Goal: Task Accomplishment & Management: Manage account settings

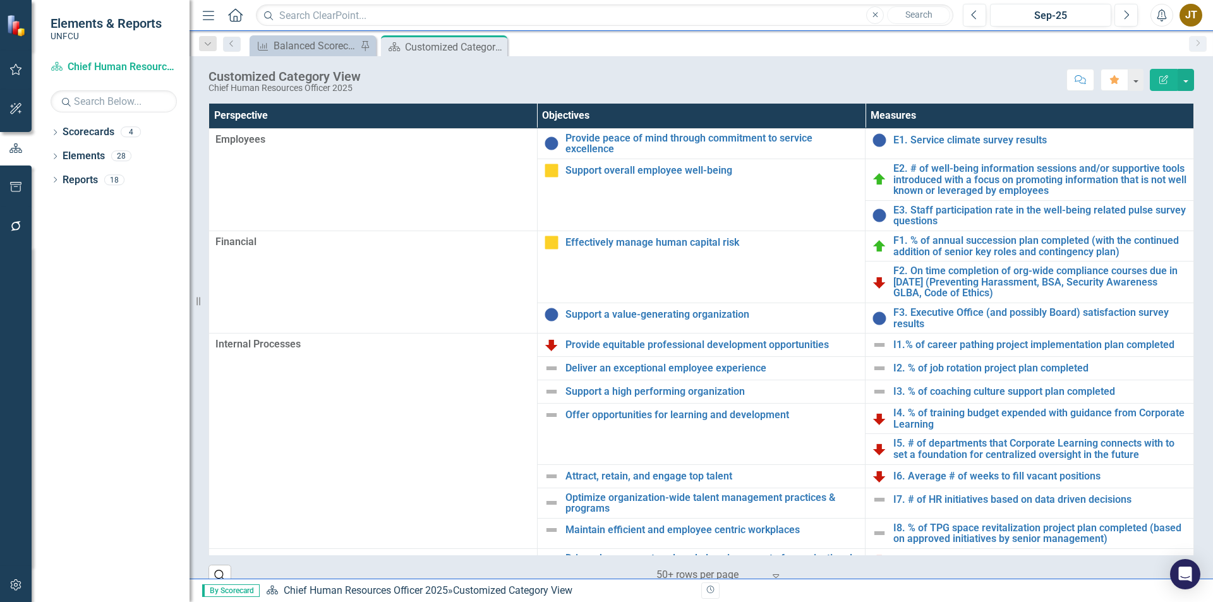
scroll to position [40, 0]
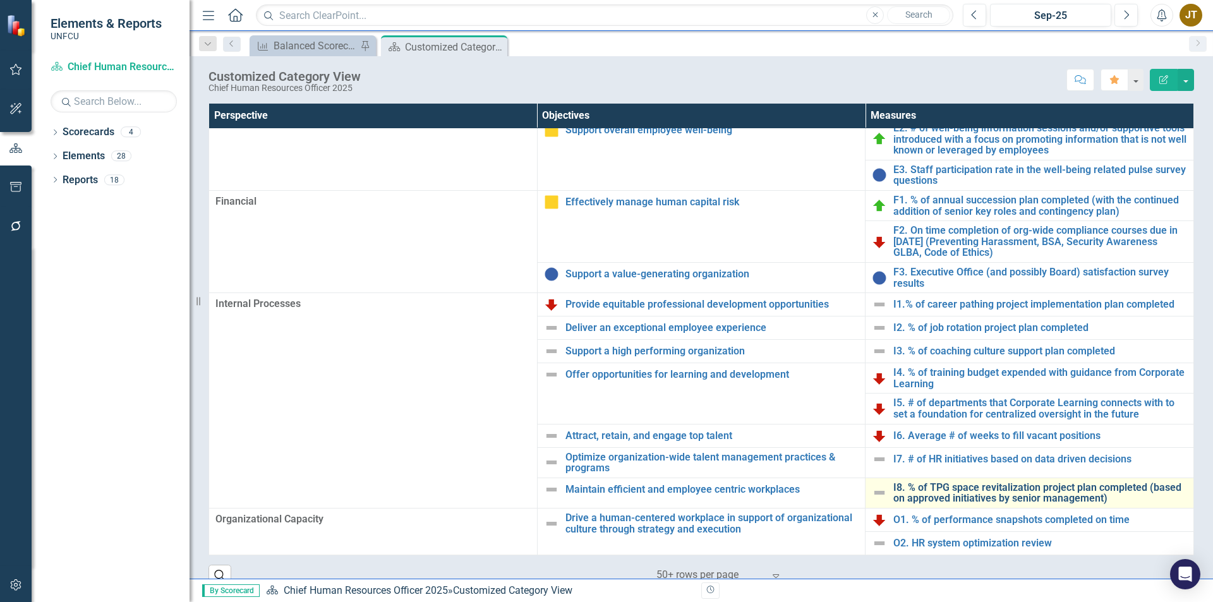
click at [935, 497] on link "I8. % of TPG space revitalization project plan completed (based on approved ini…" at bounding box center [1040, 493] width 294 height 22
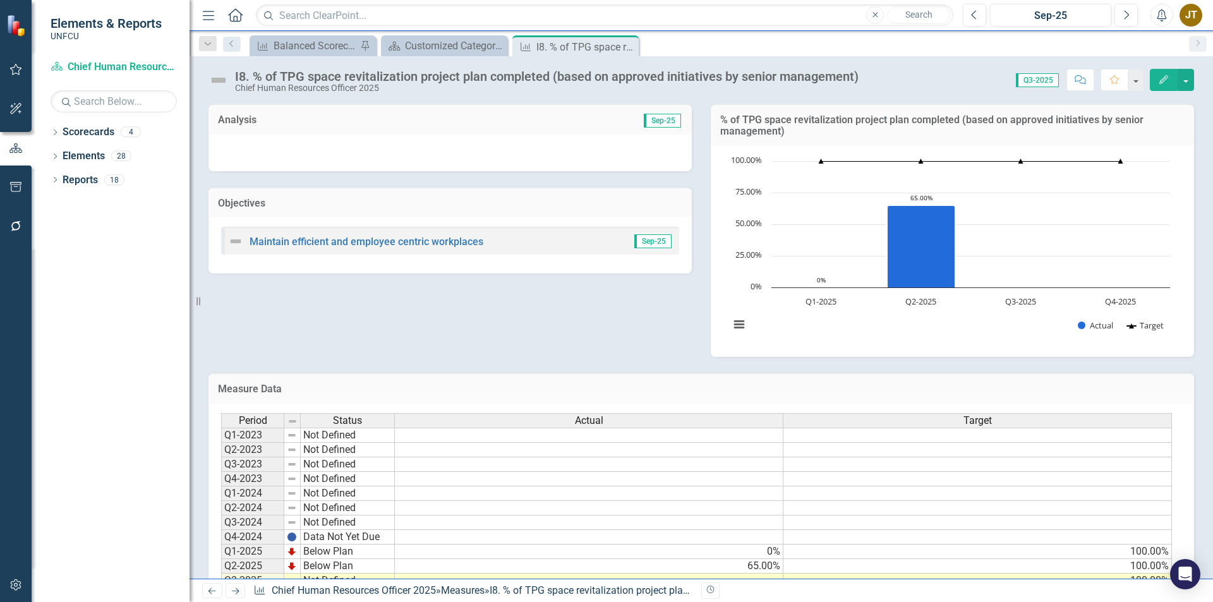
scroll to position [56, 0]
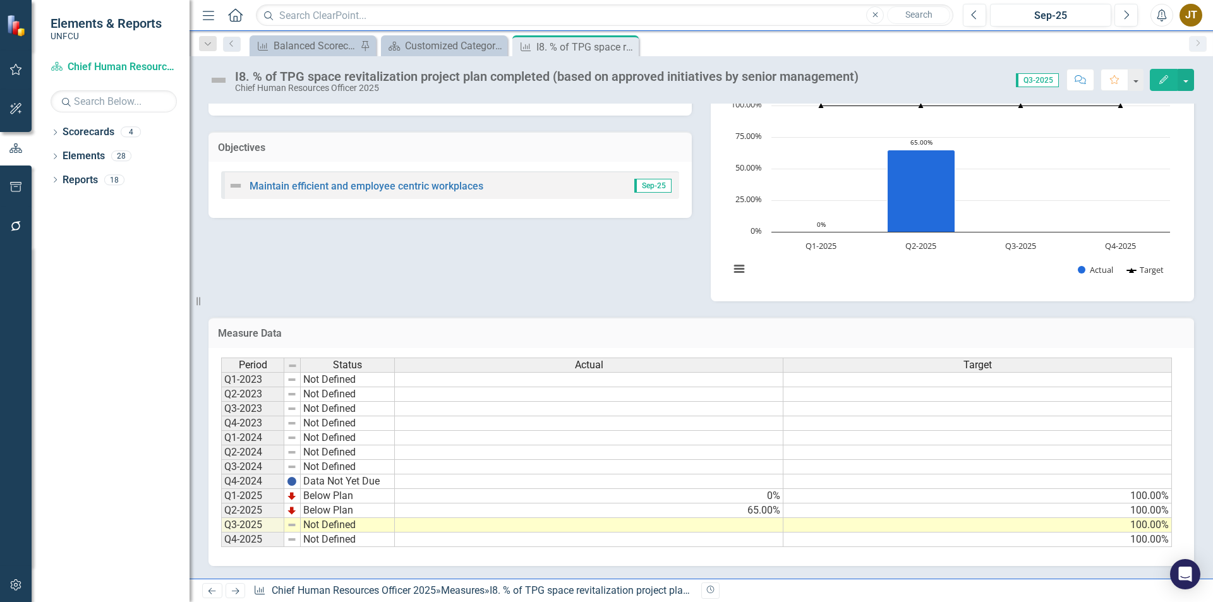
click at [706, 526] on td at bounding box center [589, 525] width 388 height 15
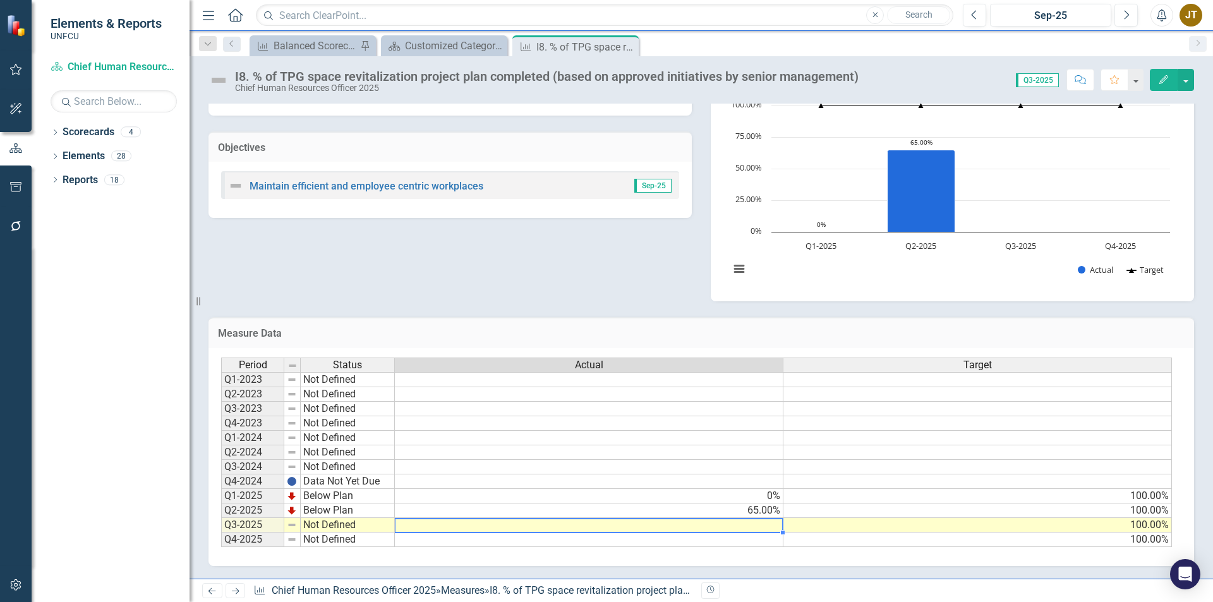
click at [706, 526] on td at bounding box center [589, 525] width 388 height 15
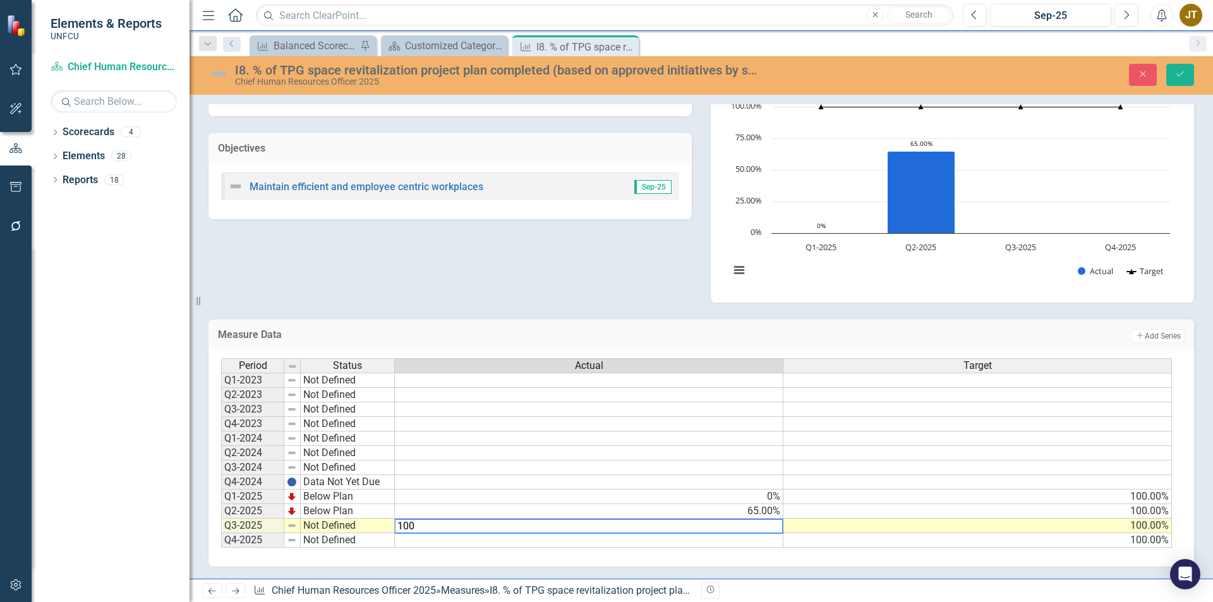
type textarea "100"
click at [347, 522] on td "Not Defined" at bounding box center [348, 526] width 94 height 15
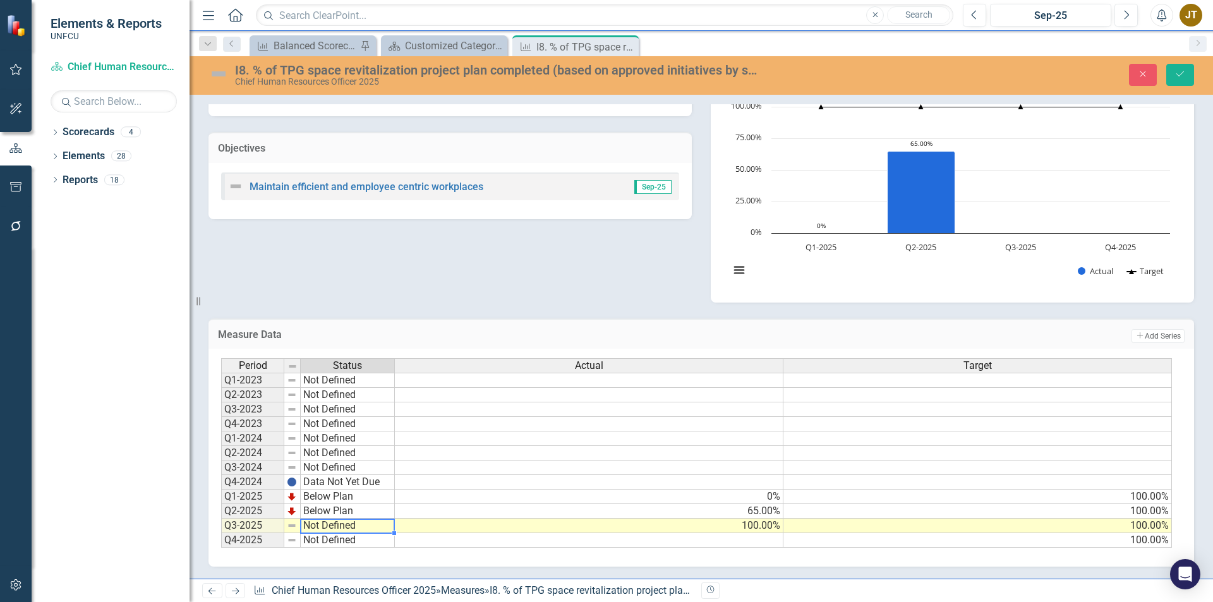
click at [346, 526] on td "Not Defined" at bounding box center [348, 526] width 94 height 15
type textarea "On Target"
click at [346, 462] on div "Period Status Actual Target Q1-2023 Not Defined Q2-2023 Not Defined Q3-2023 Not…" at bounding box center [696, 453] width 951 height 190
click at [1181, 80] on button "Save" at bounding box center [1180, 75] width 28 height 22
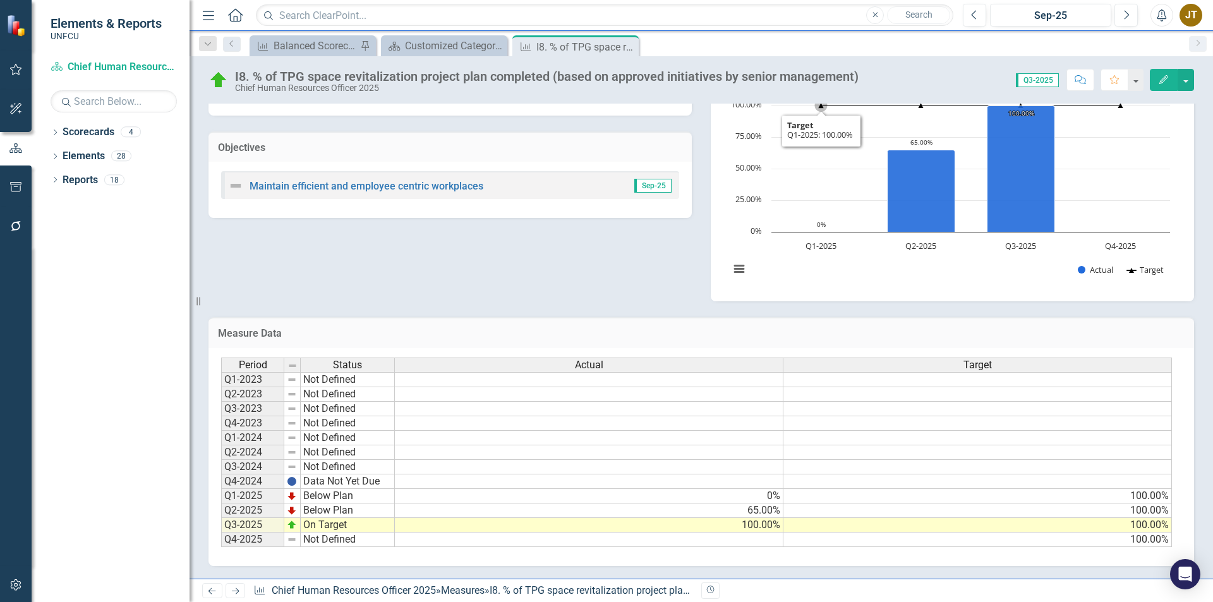
scroll to position [0, 0]
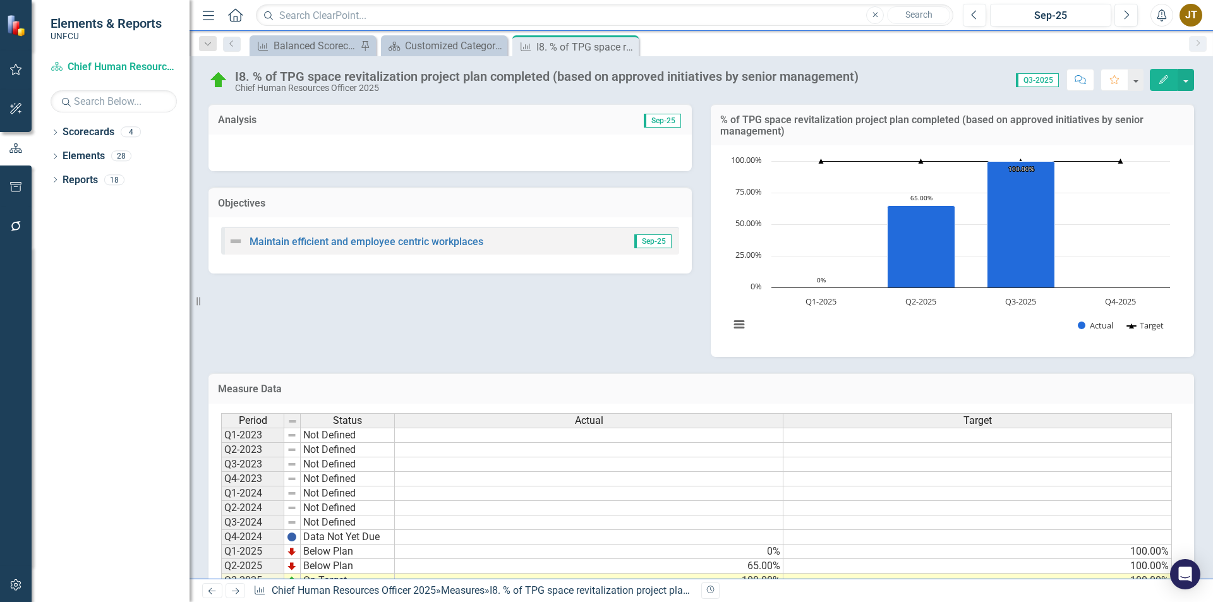
click at [0, 0] on icon "Close" at bounding box center [0, 0] width 0 height 0
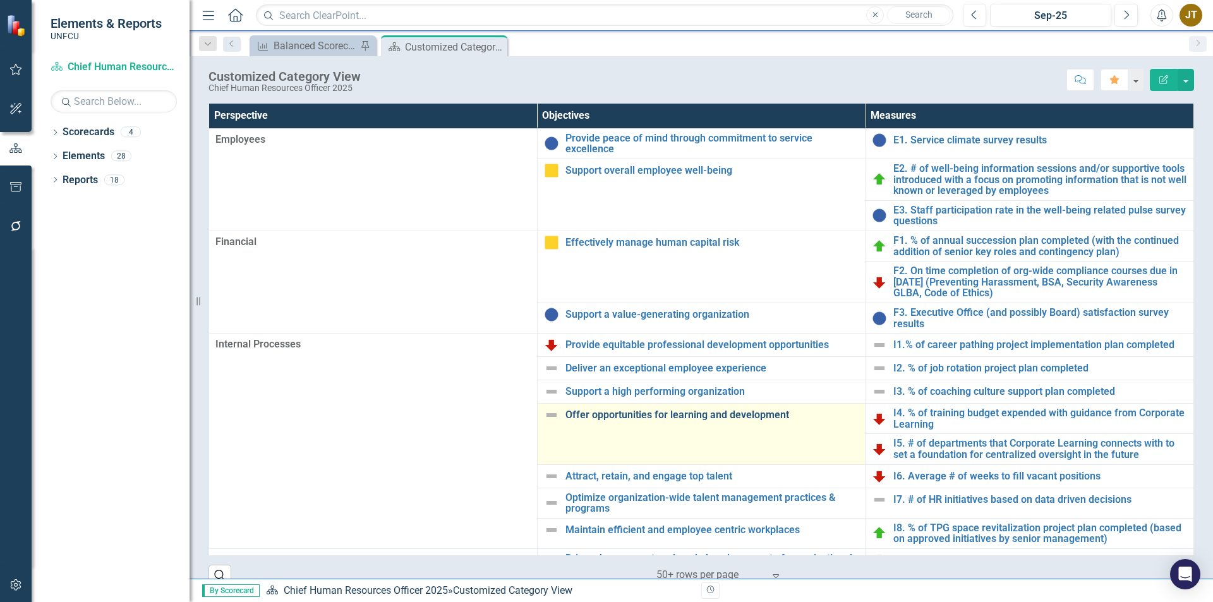
scroll to position [40, 0]
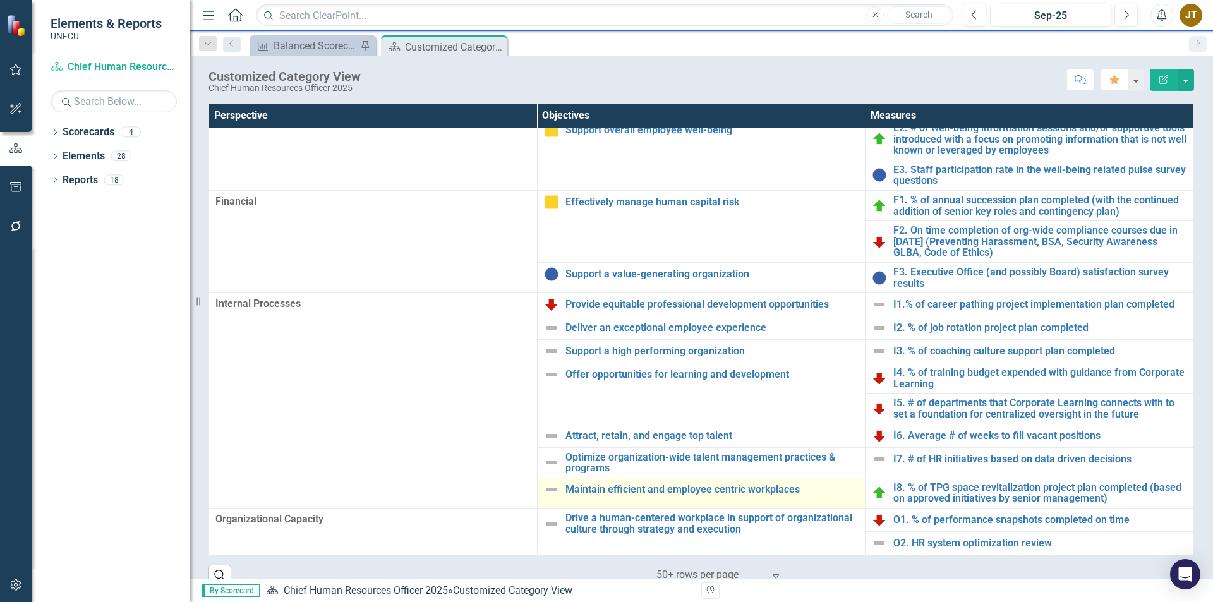
click at [551, 491] on img at bounding box center [551, 489] width 15 height 15
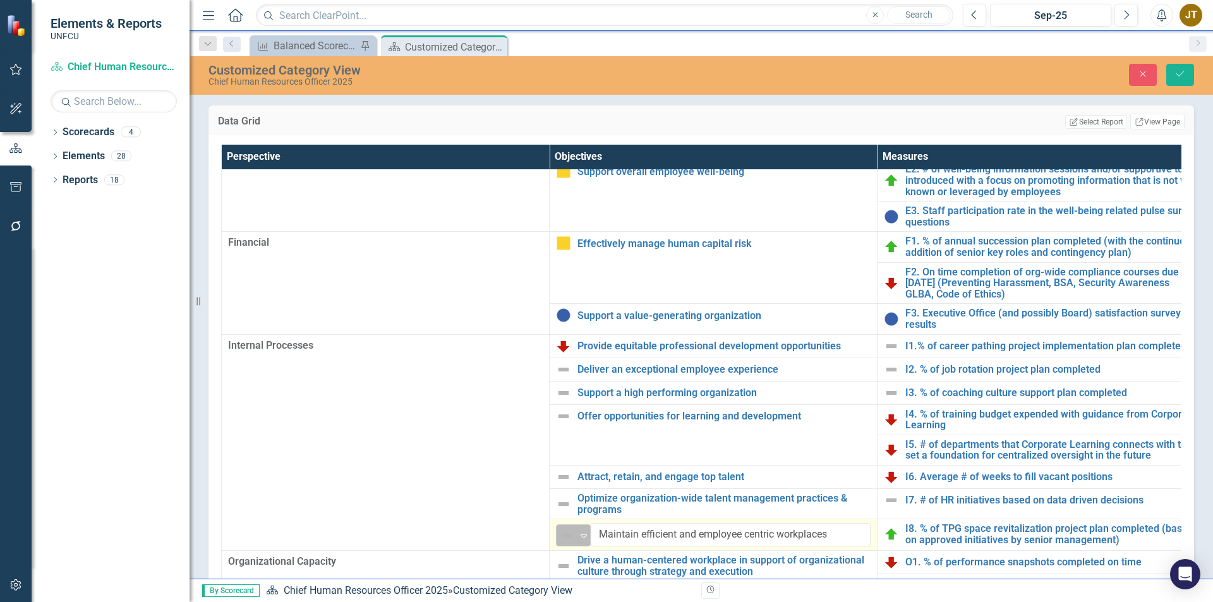
click at [563, 534] on img at bounding box center [567, 535] width 15 height 15
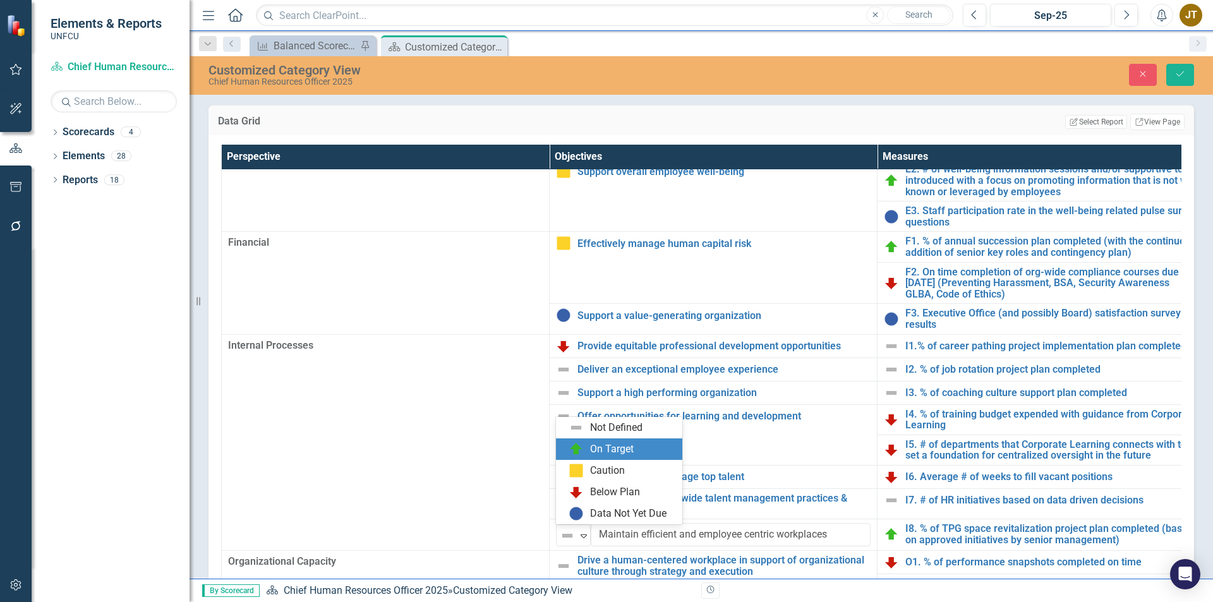
click at [578, 455] on img at bounding box center [575, 449] width 15 height 15
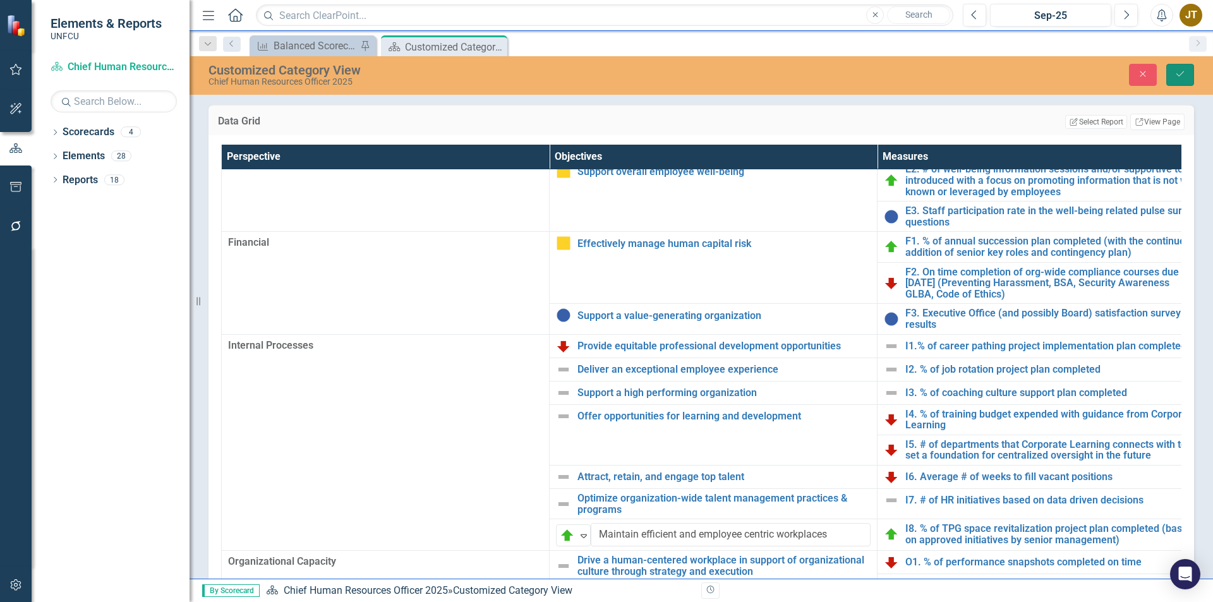
click at [1177, 65] on button "Save" at bounding box center [1180, 75] width 28 height 22
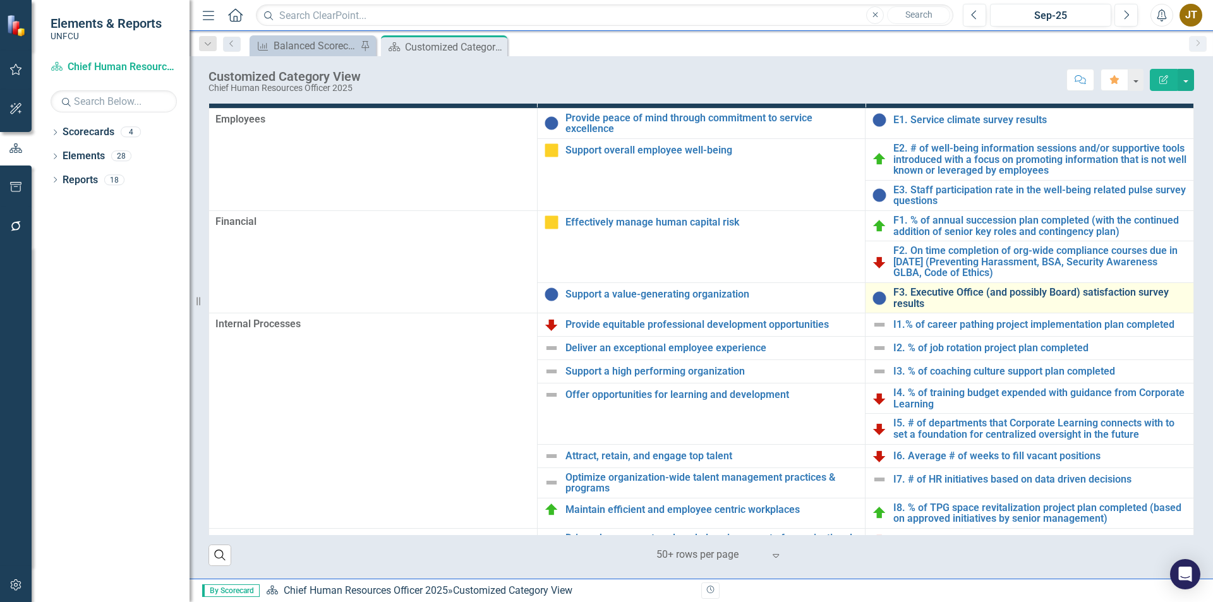
scroll to position [0, 0]
